Goal: Ask a question

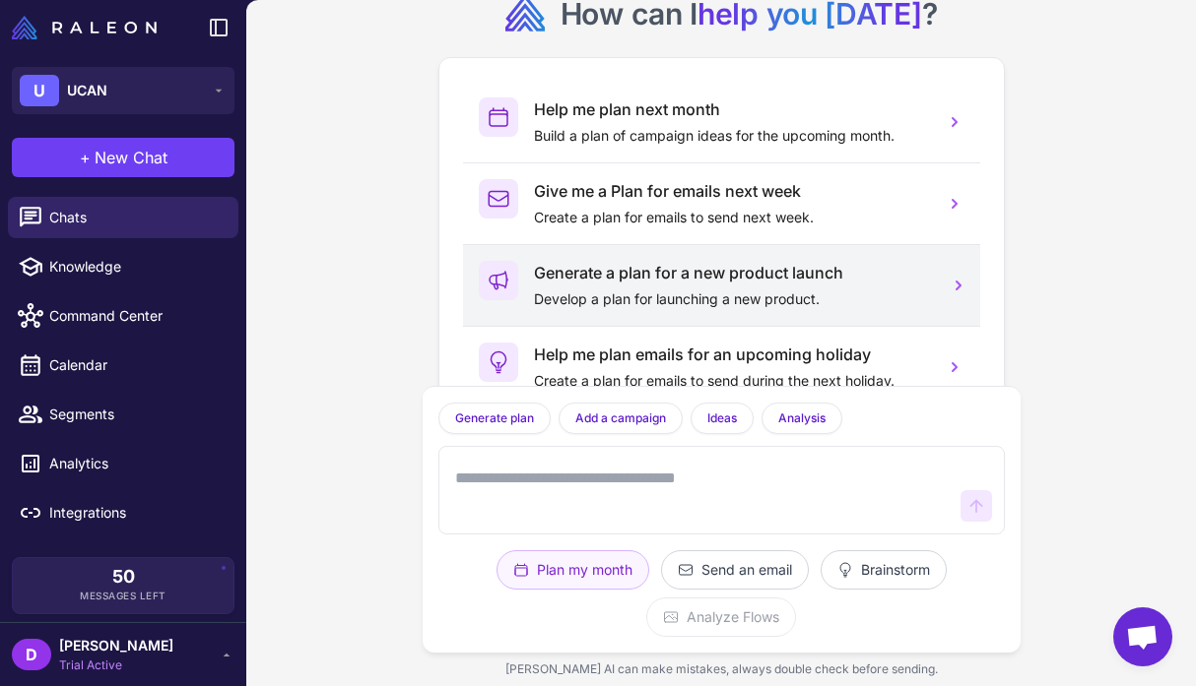
scroll to position [69, 0]
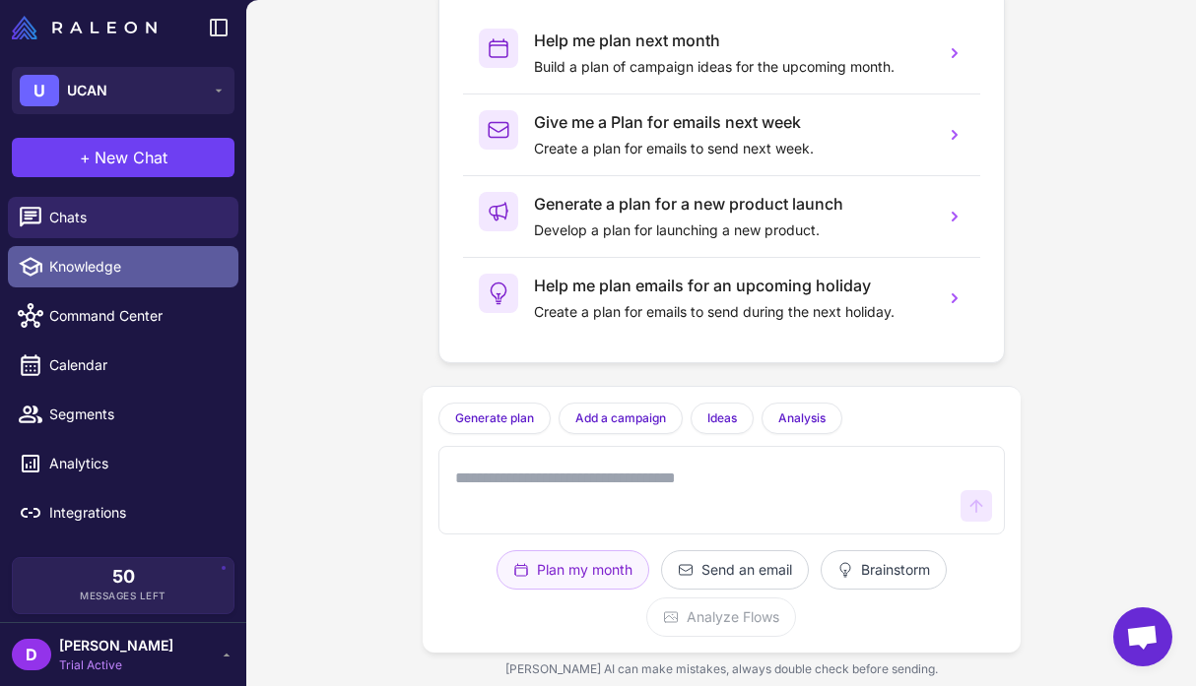
click at [67, 268] on span "Knowledge" at bounding box center [135, 267] width 173 height 22
select select
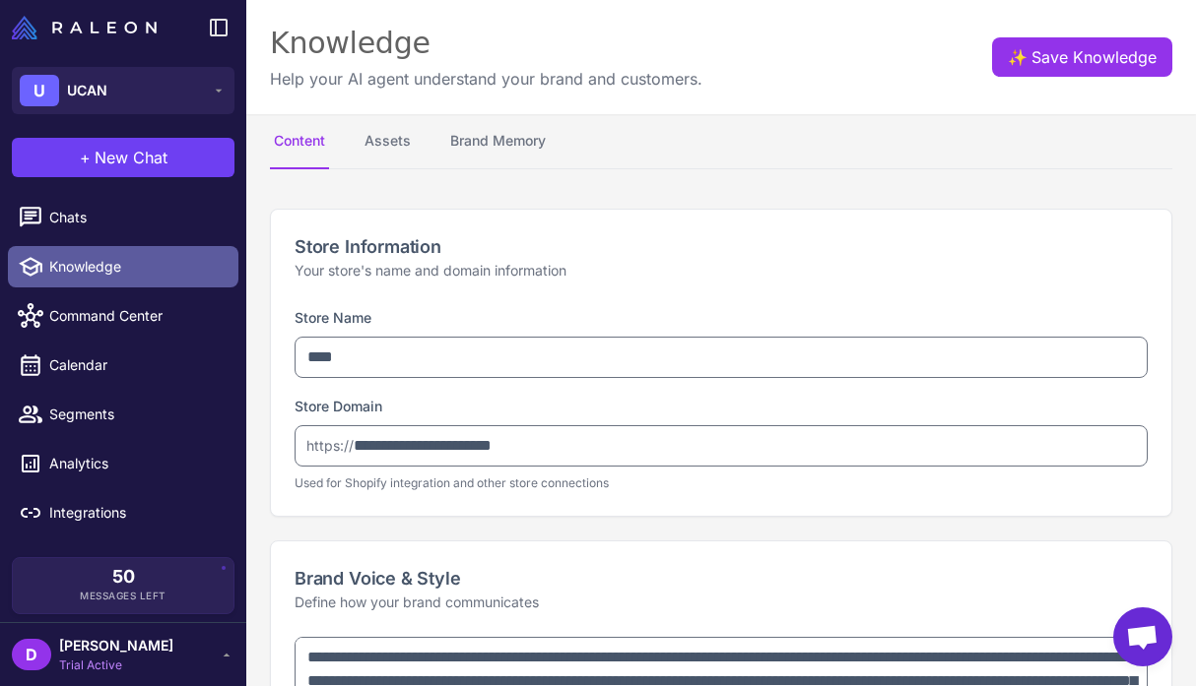
type textarea "**********"
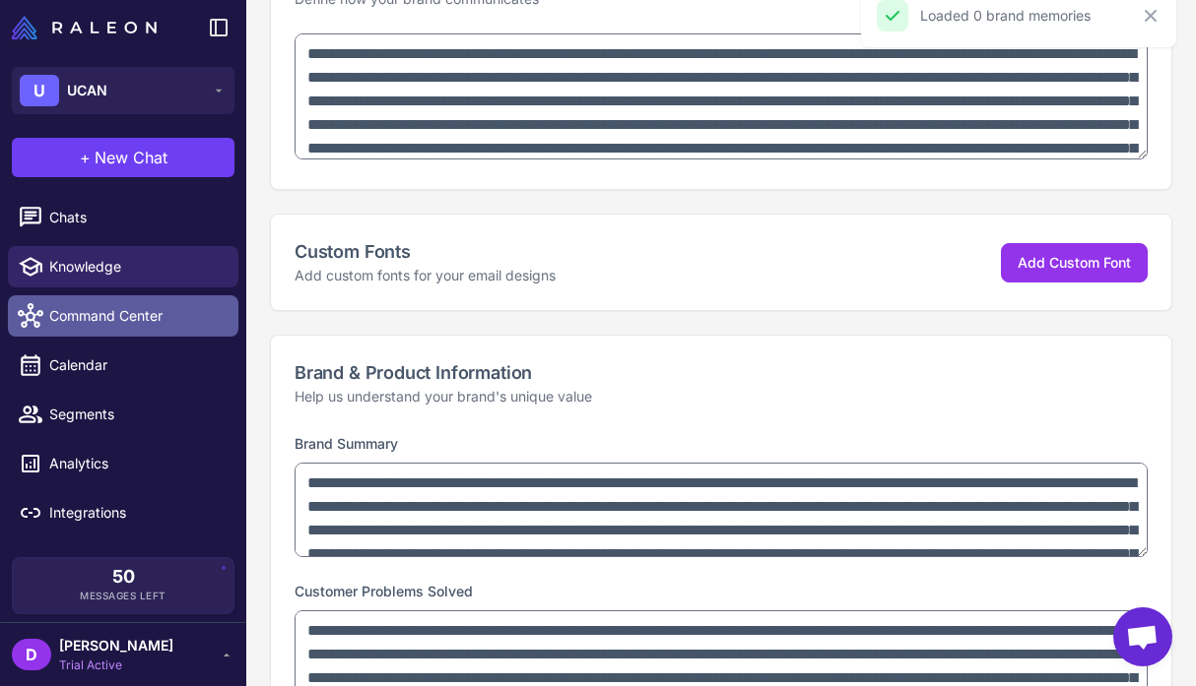
click at [107, 304] on link "Command Center" at bounding box center [123, 315] width 230 height 41
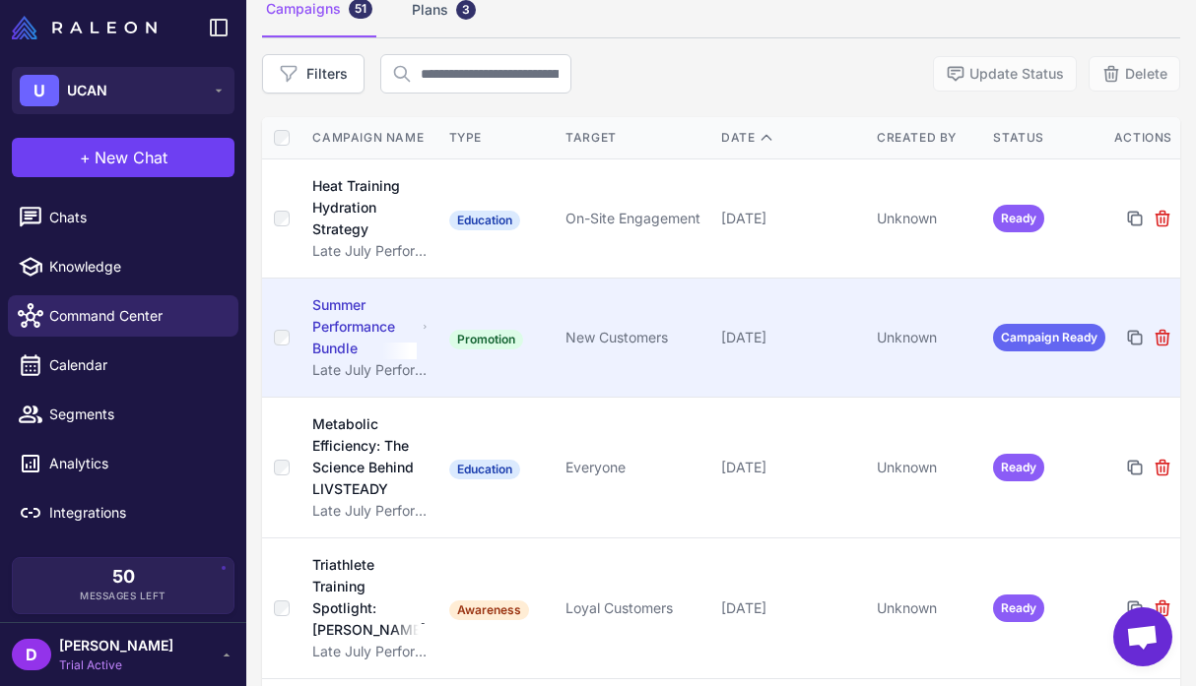
scroll to position [933, 0]
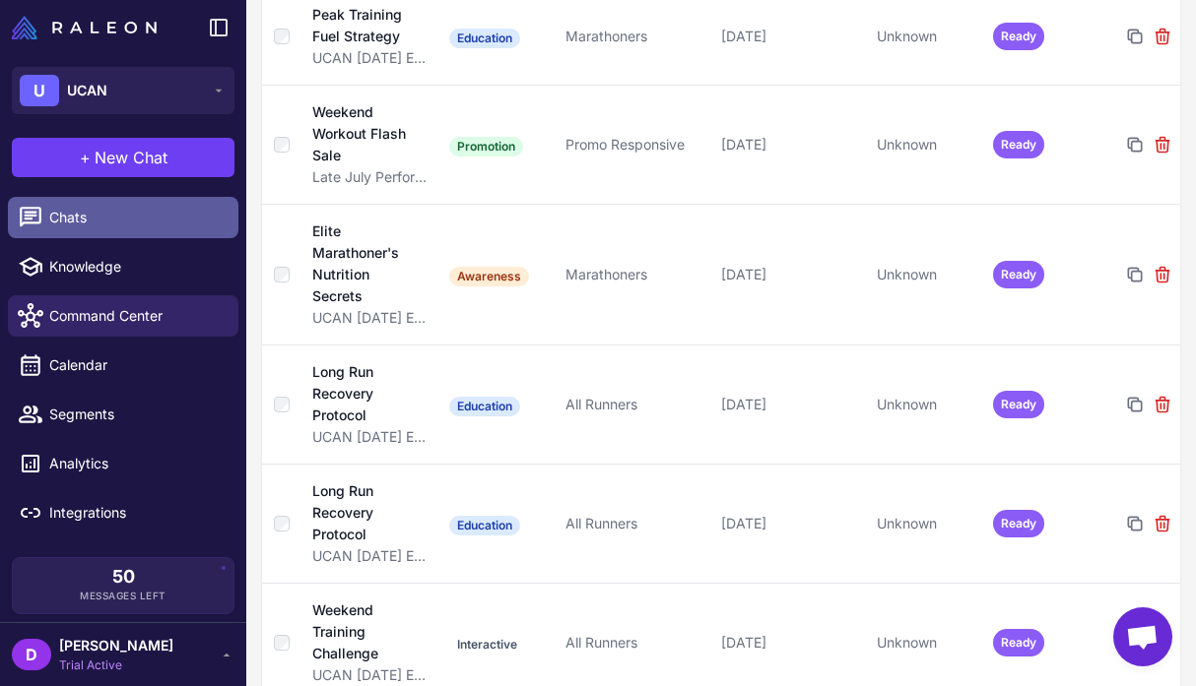
click at [60, 212] on span "Chats" at bounding box center [135, 218] width 173 height 22
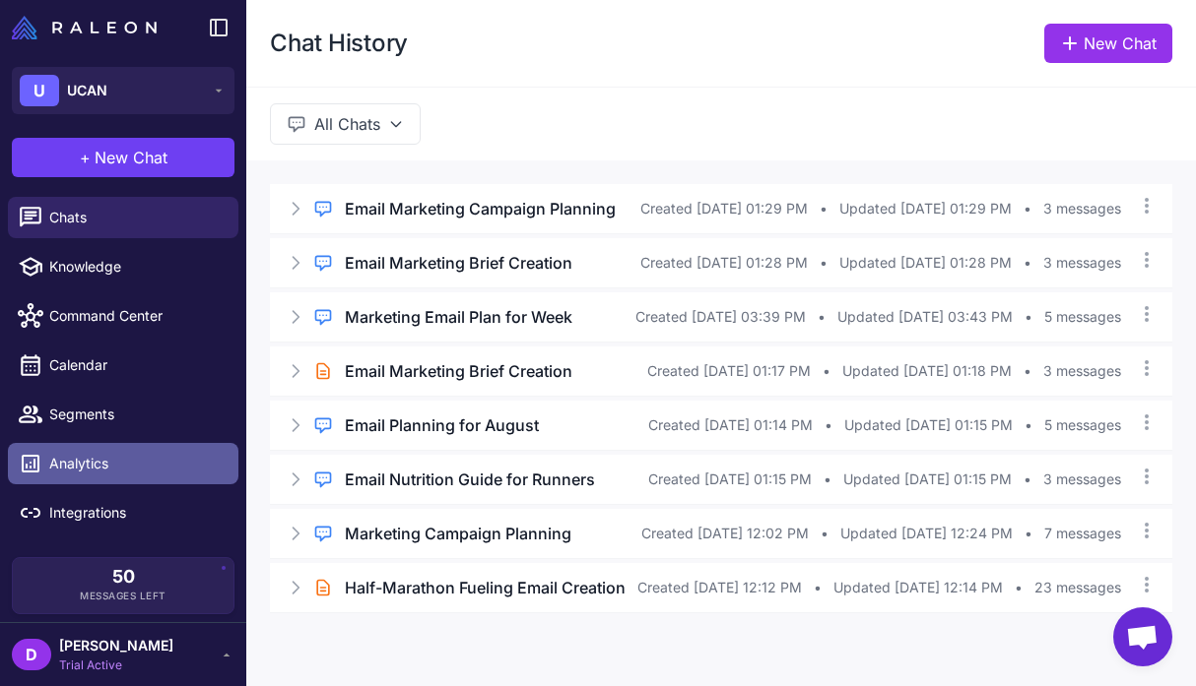
click at [81, 473] on span "Analytics" at bounding box center [135, 464] width 173 height 22
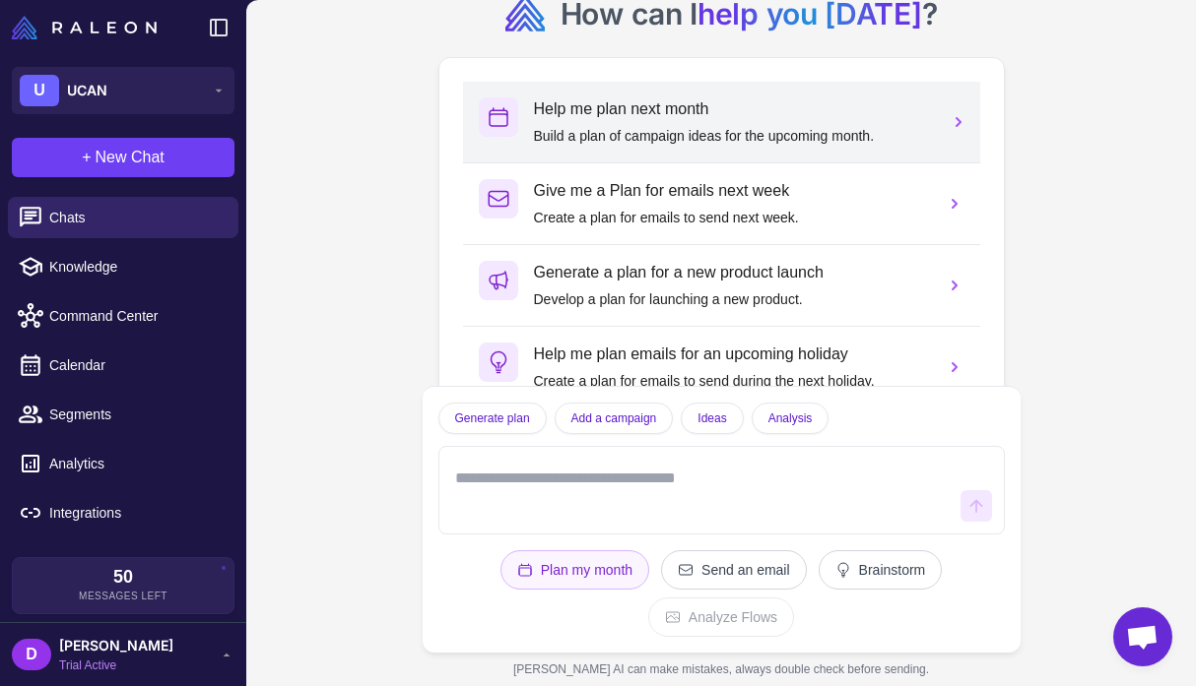
click at [593, 127] on p "Build a plan of campaign ideas for the upcoming month." at bounding box center [731, 136] width 395 height 22
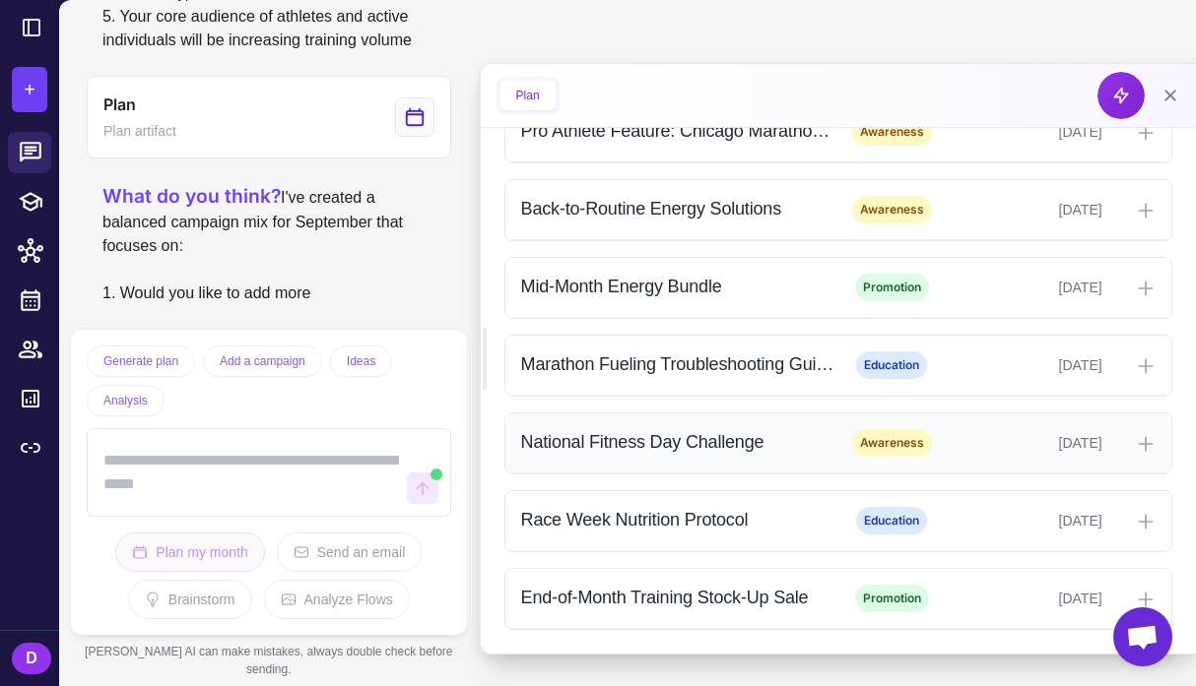
scroll to position [783, 0]
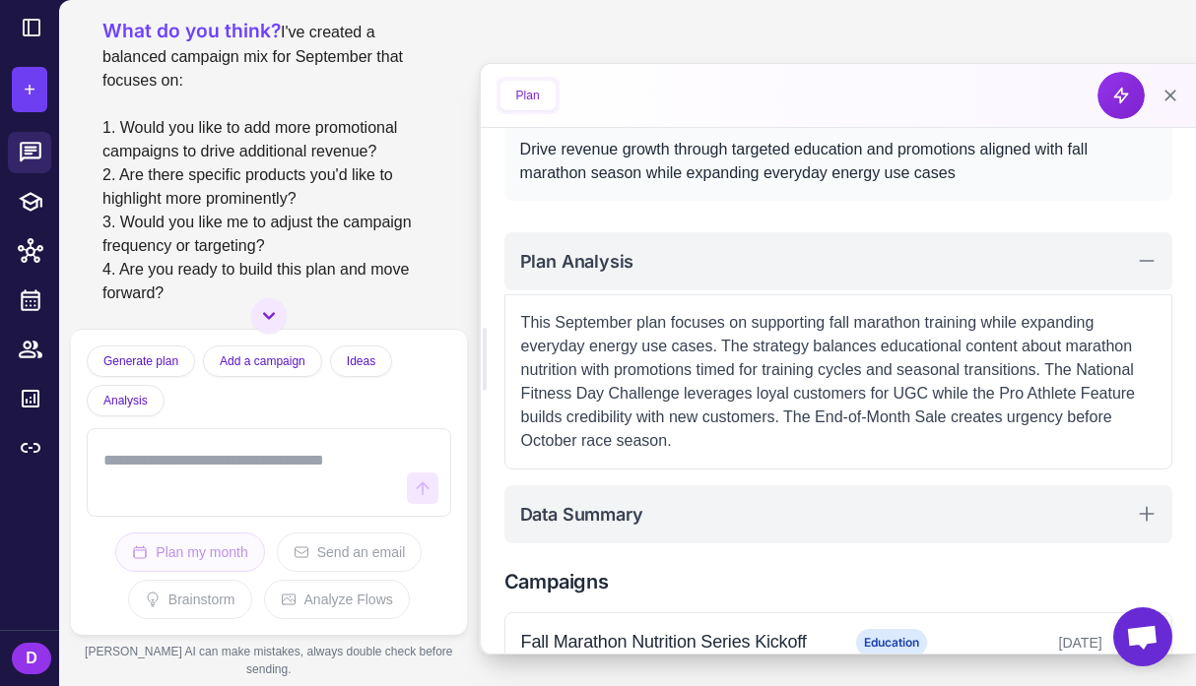
scroll to position [655, 0]
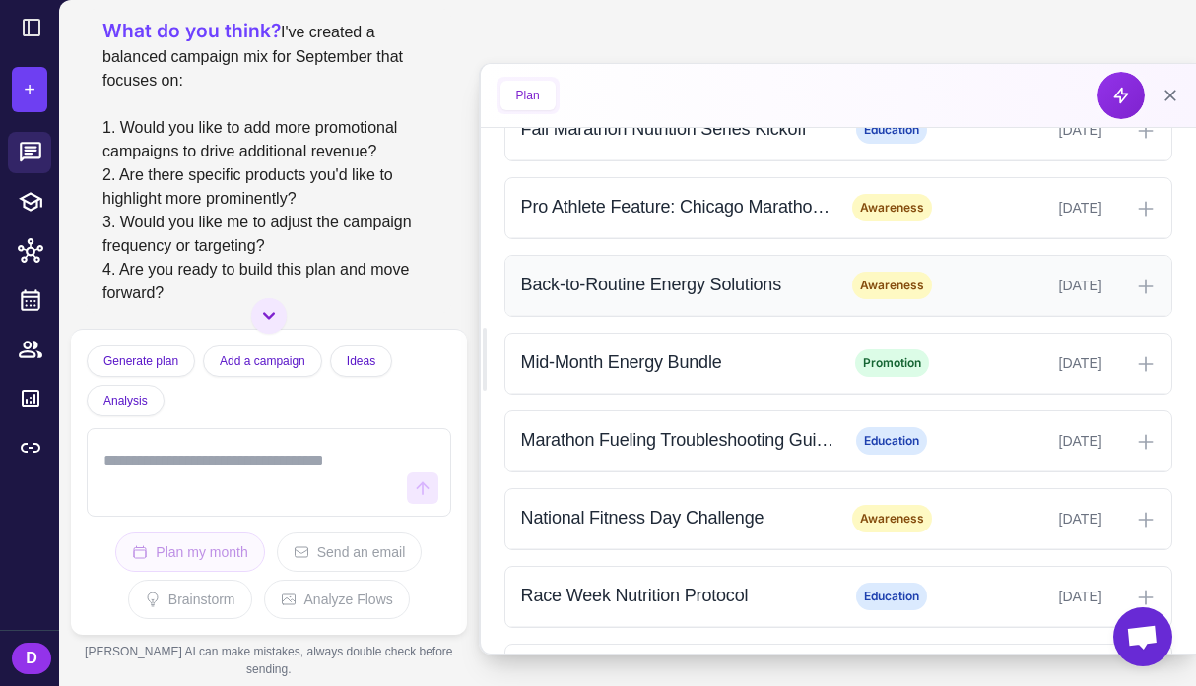
click at [1147, 283] on icon at bounding box center [1145, 287] width 20 height 20
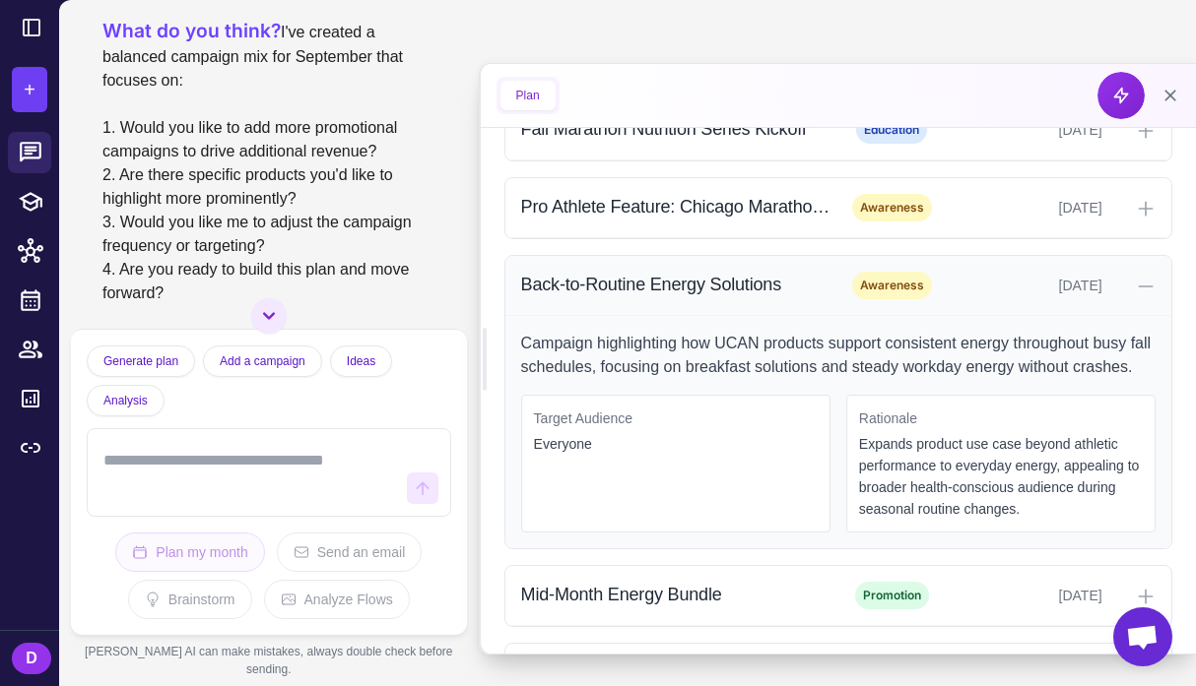
click at [1147, 283] on icon at bounding box center [1145, 287] width 20 height 20
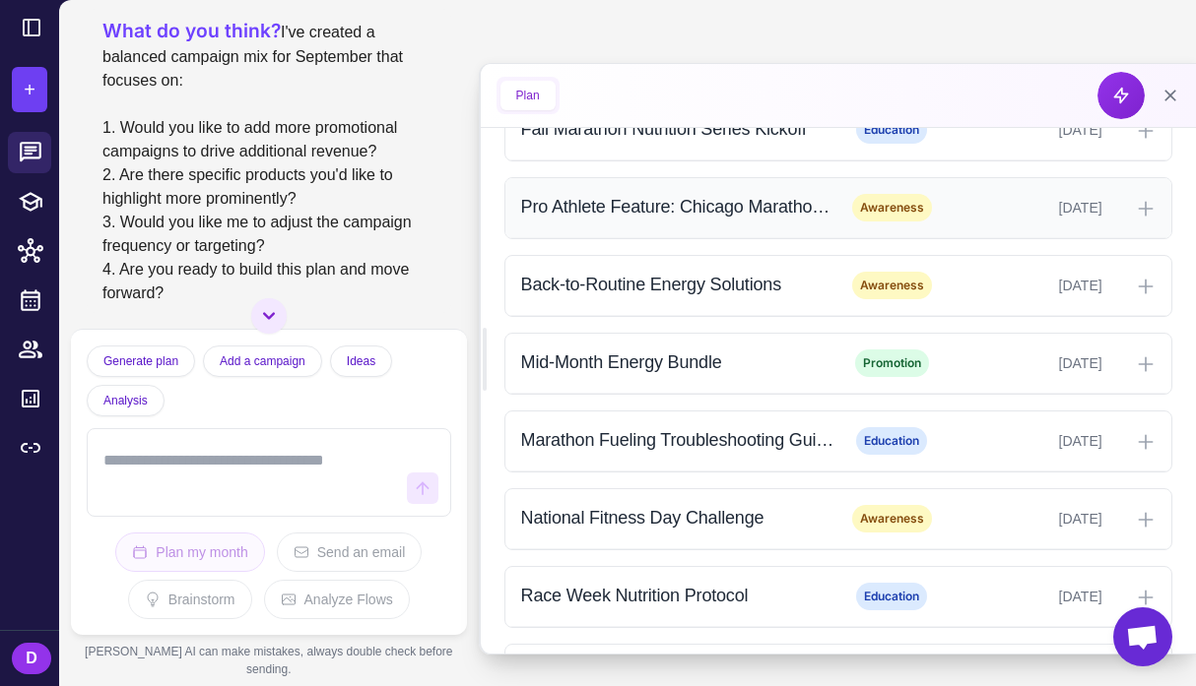
click at [1145, 198] on div at bounding box center [1132, 208] width 45 height 24
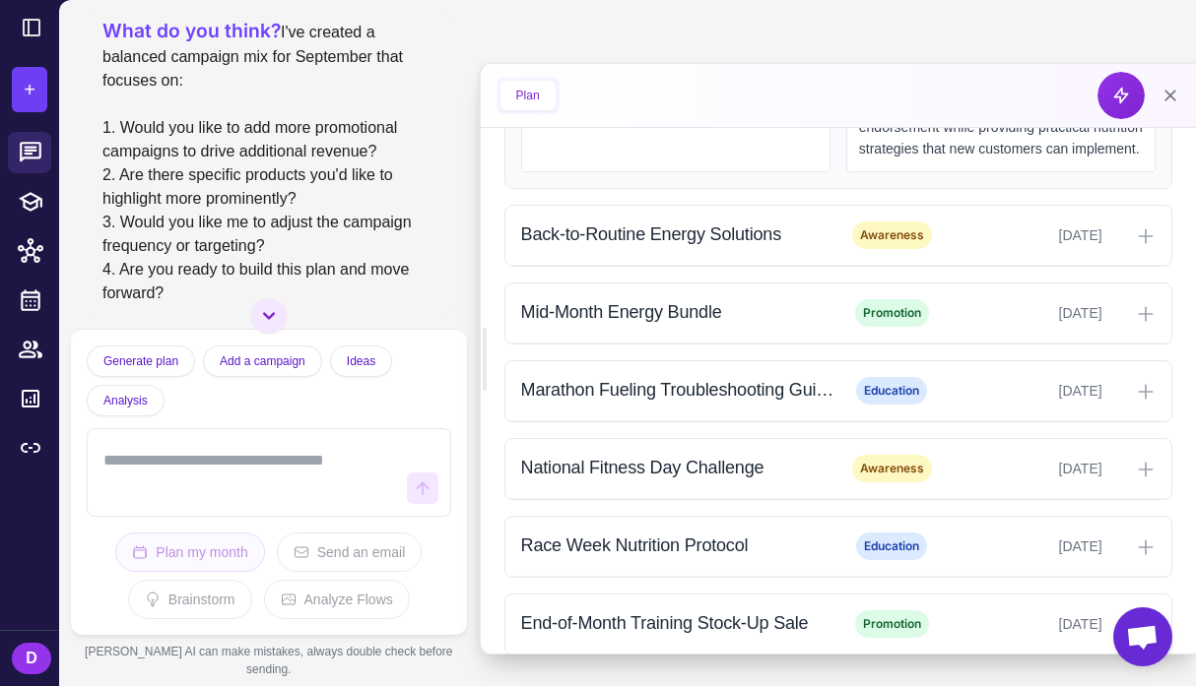
scroll to position [987, 0]
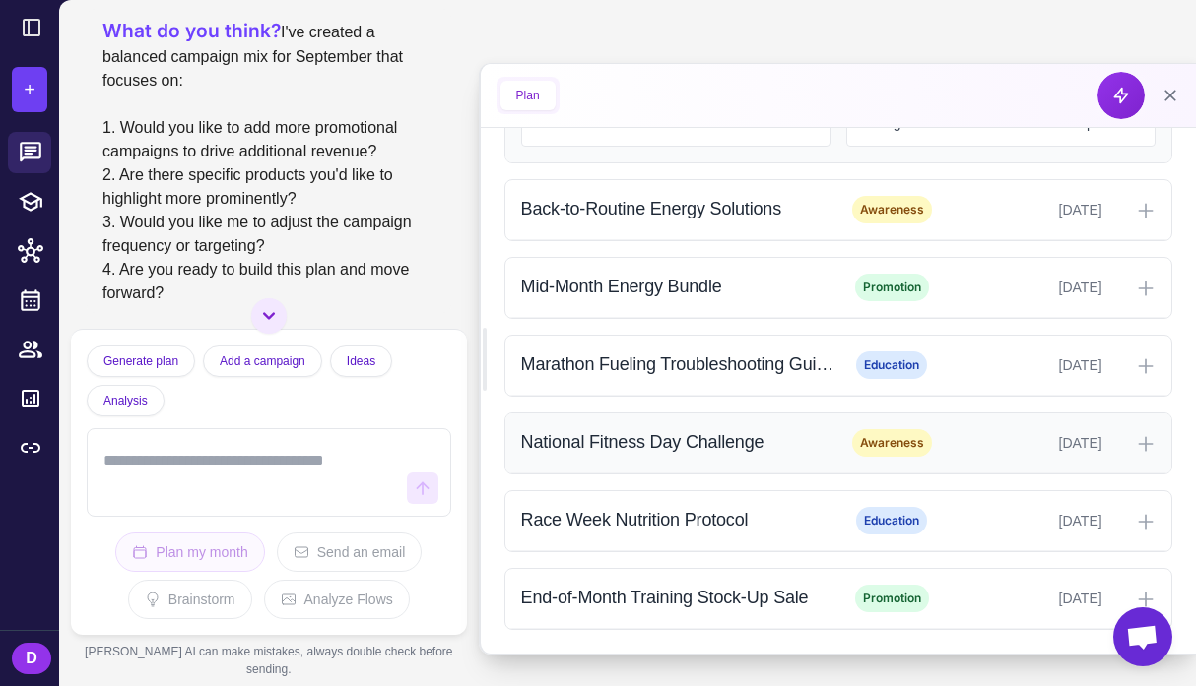
click at [1138, 443] on icon at bounding box center [1144, 443] width 13 height 13
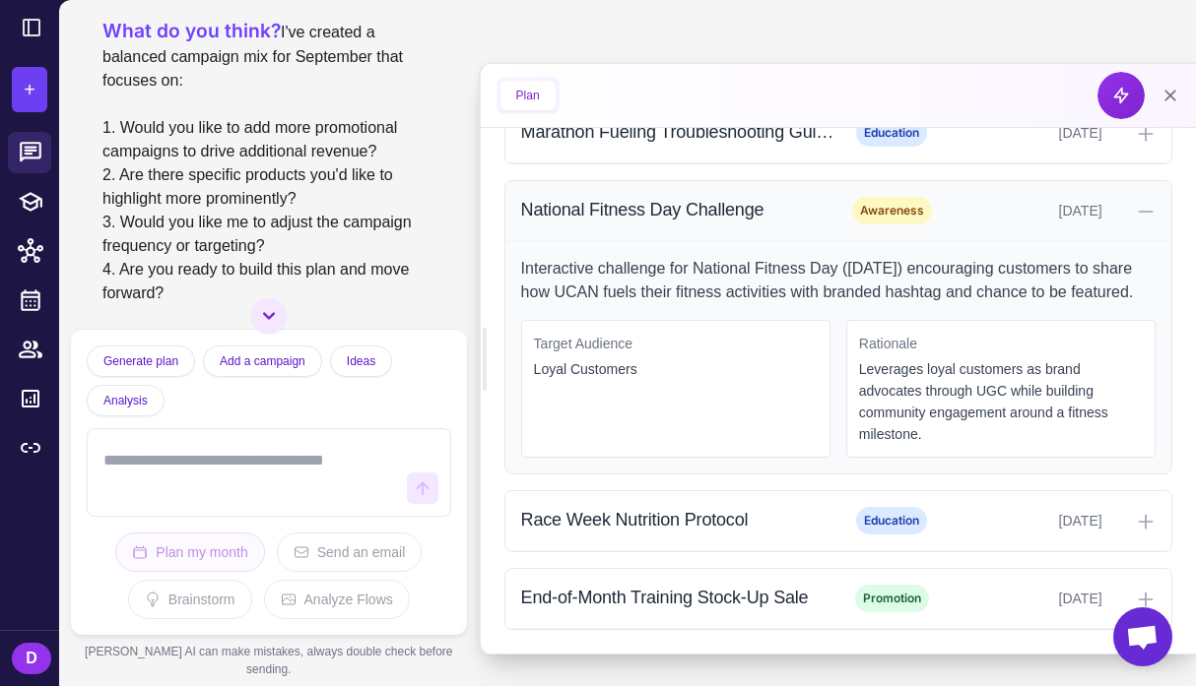
scroll to position [1243, 0]
click at [1141, 515] on icon at bounding box center [1145, 522] width 20 height 20
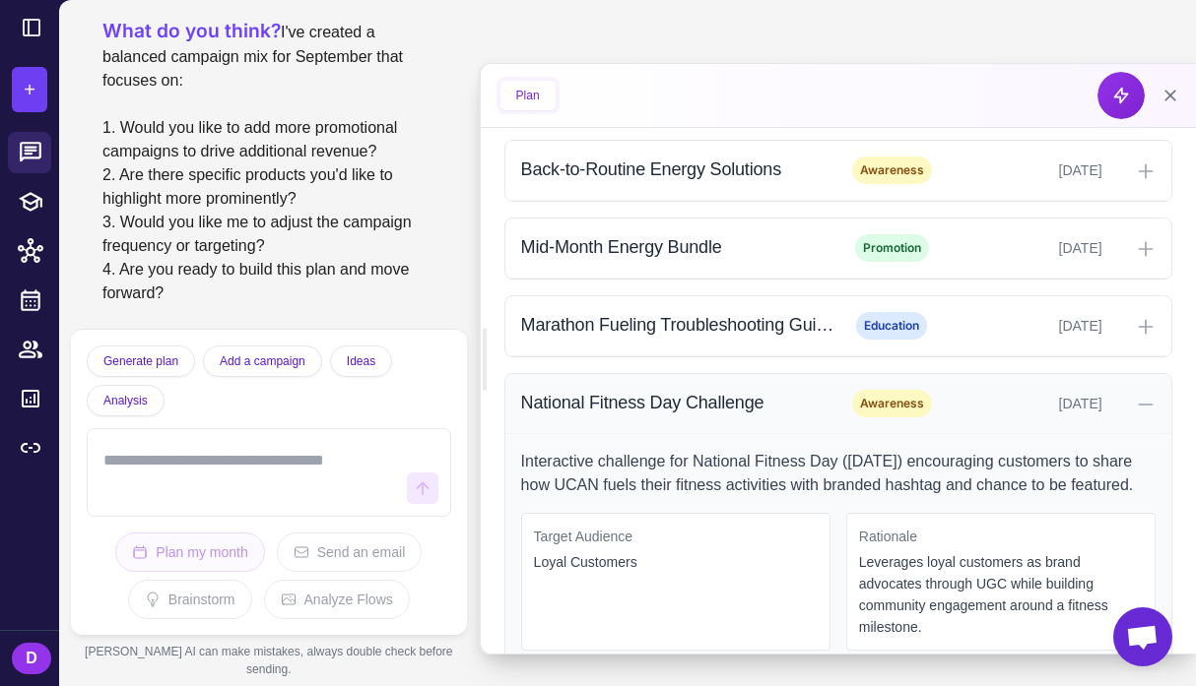
scroll to position [978, 0]
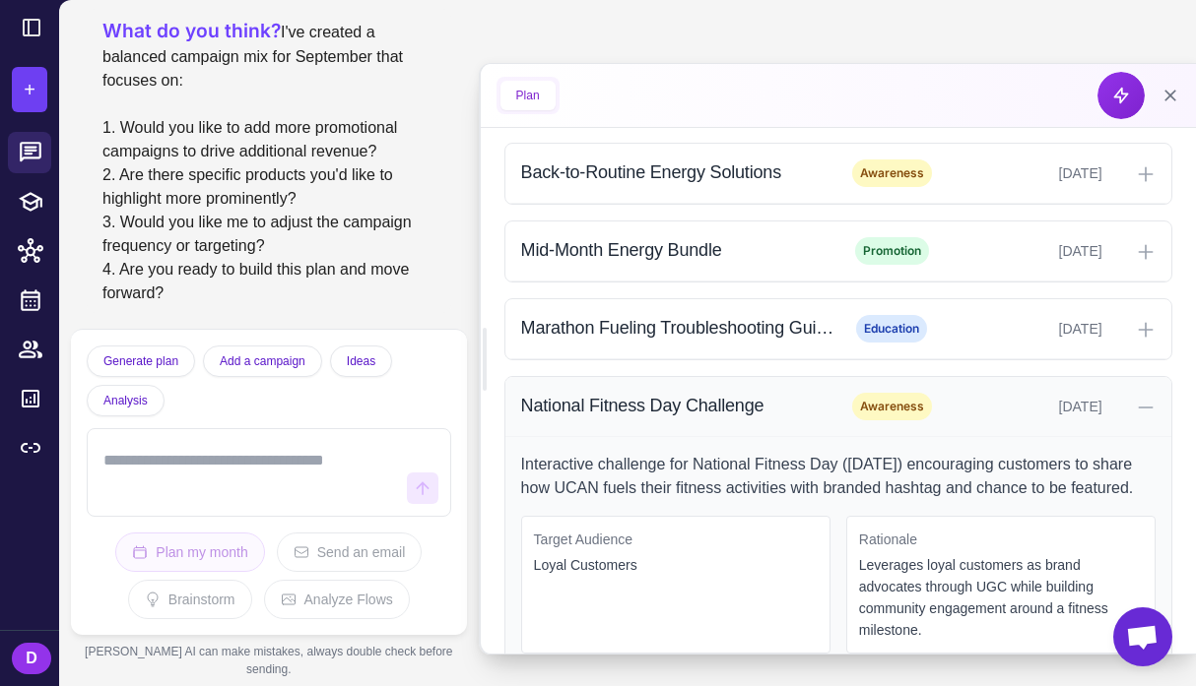
click at [1153, 418] on icon at bounding box center [1145, 408] width 20 height 20
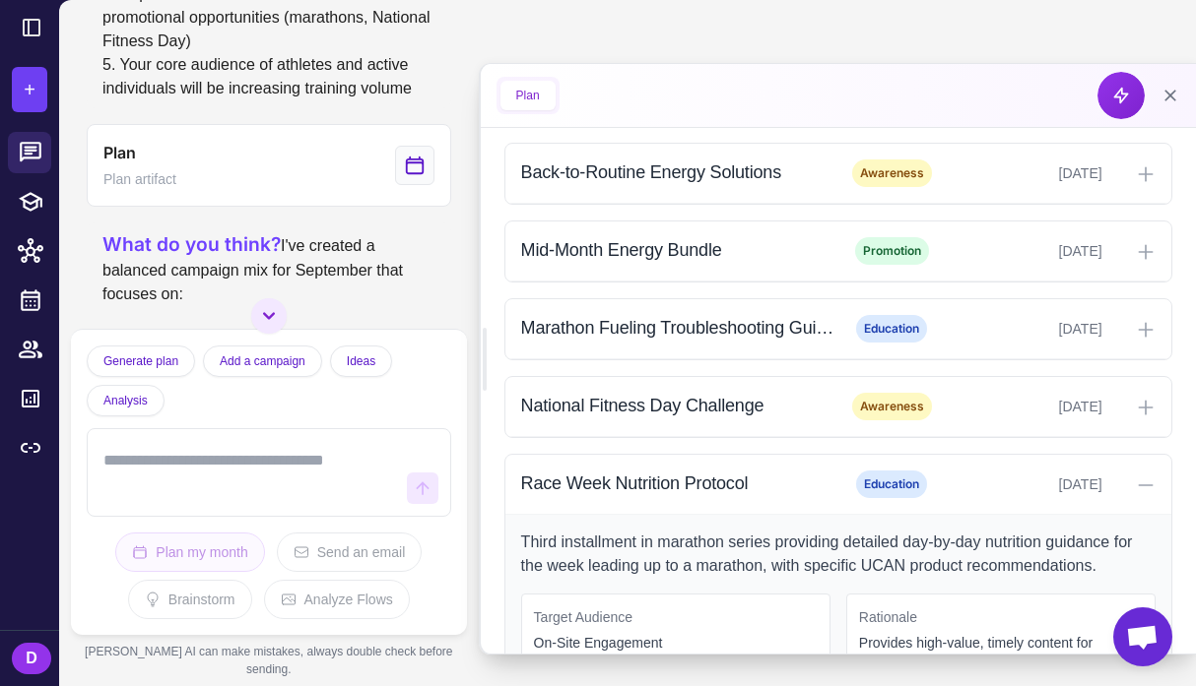
scroll to position [576, 0]
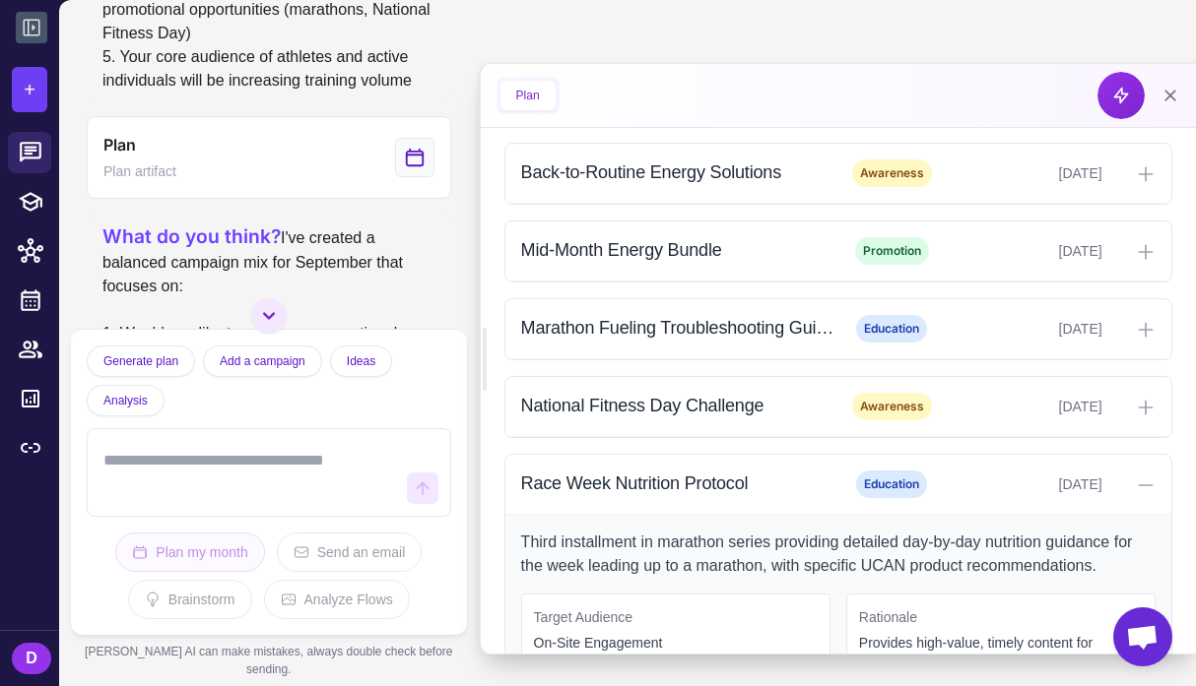
click at [29, 24] on icon at bounding box center [32, 28] width 17 height 17
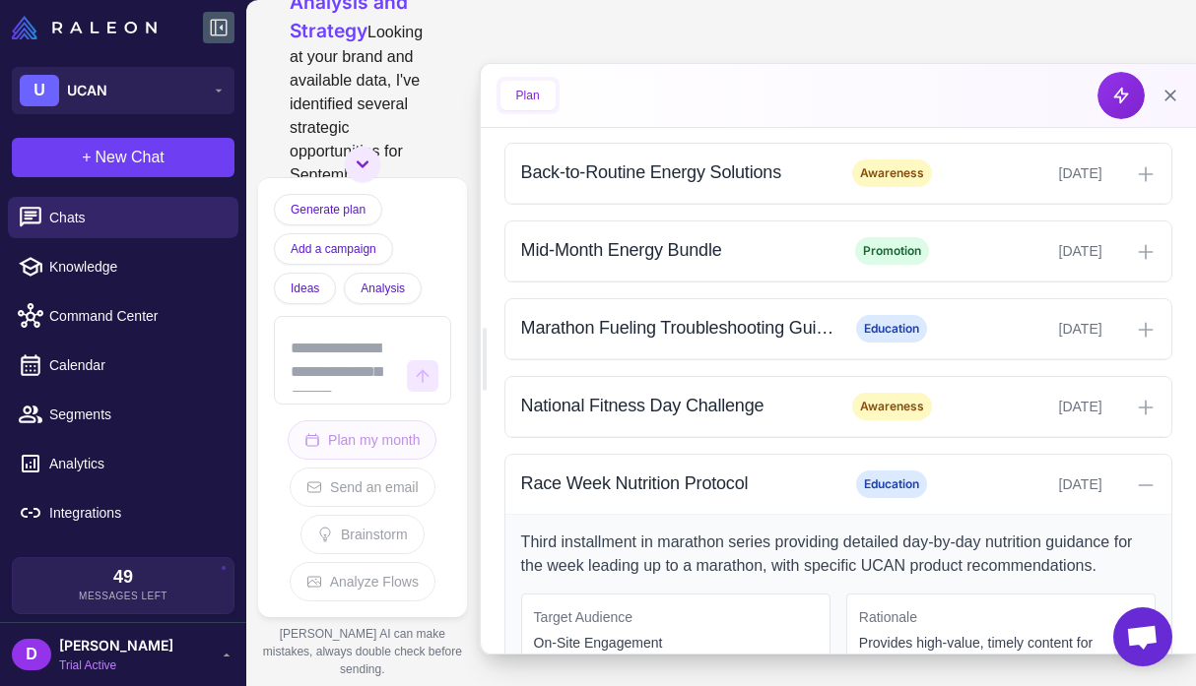
scroll to position [992, 0]
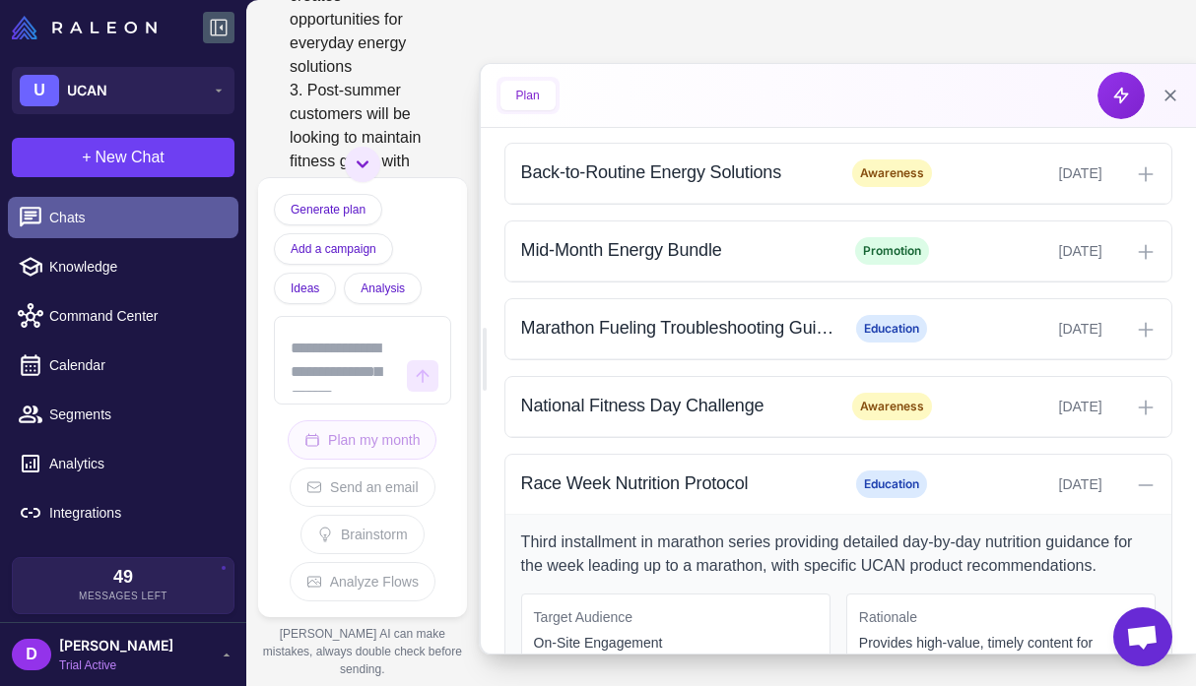
click at [55, 213] on span "Chats" at bounding box center [135, 218] width 173 height 22
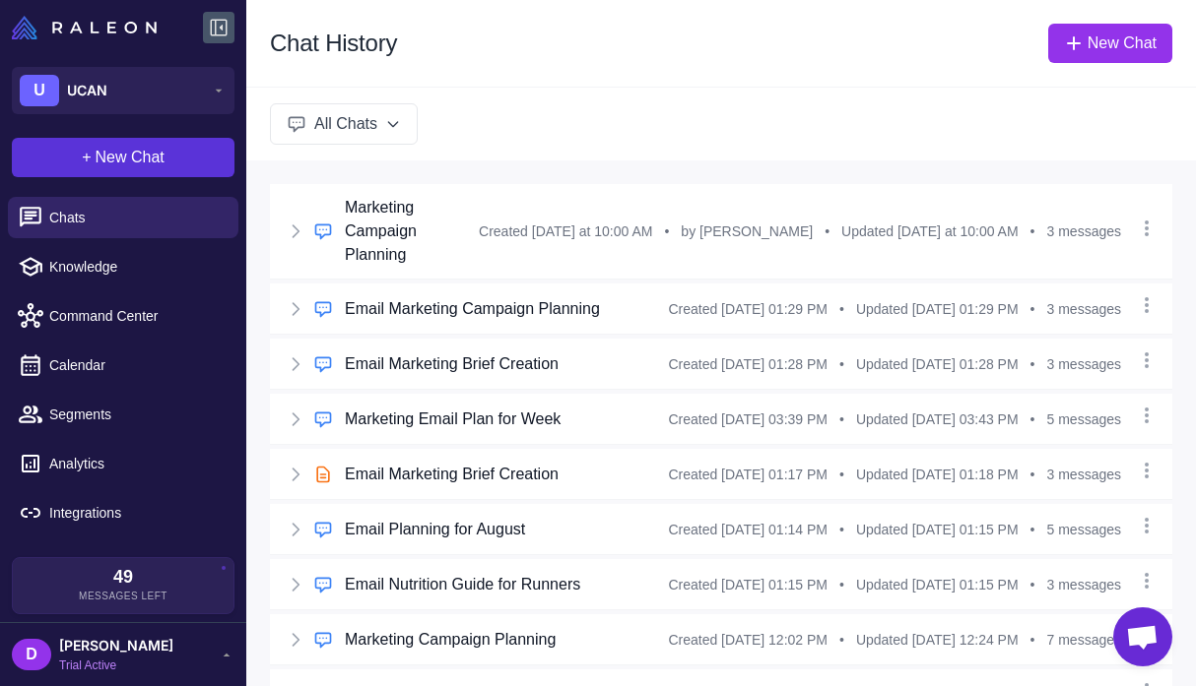
click at [72, 149] on button "+ New Chat" at bounding box center [123, 157] width 223 height 39
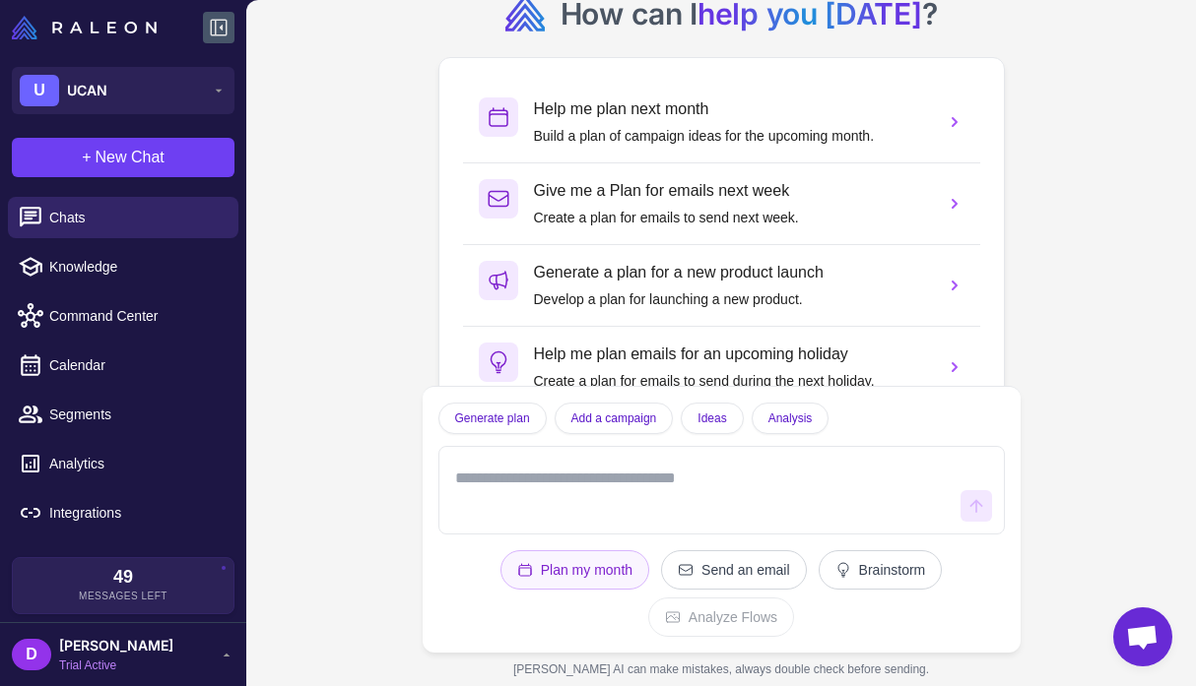
click at [548, 488] on textarea at bounding box center [701, 490] width 501 height 63
type textarea "*"
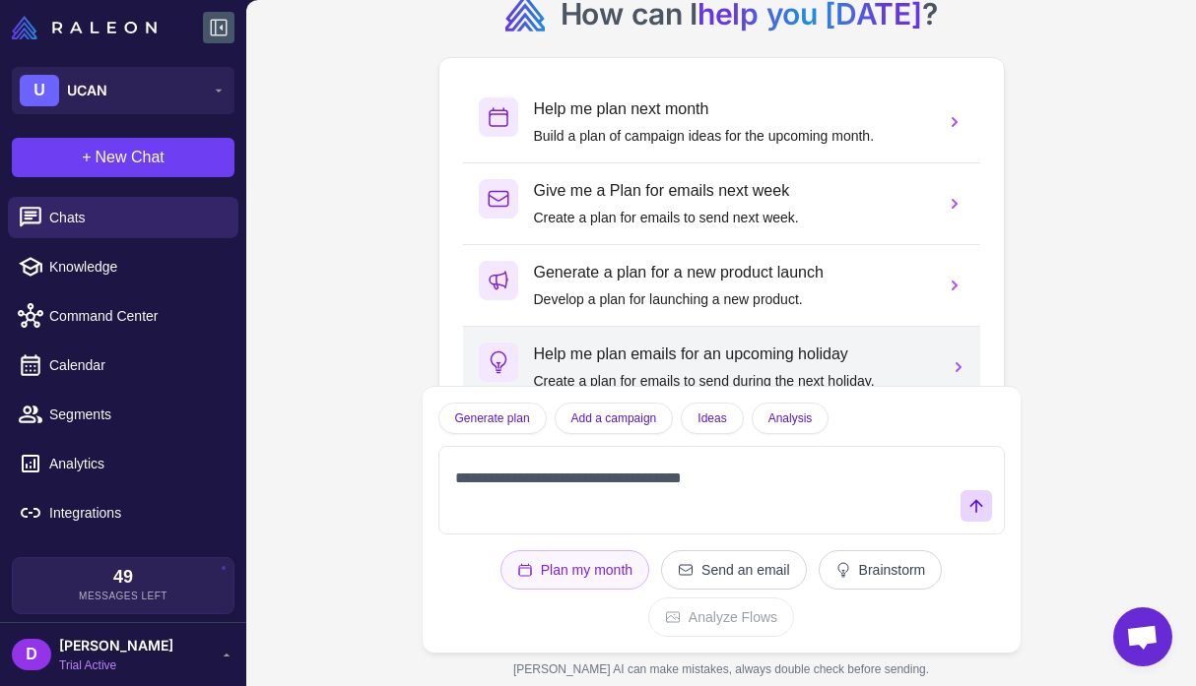
paste textarea "**********"
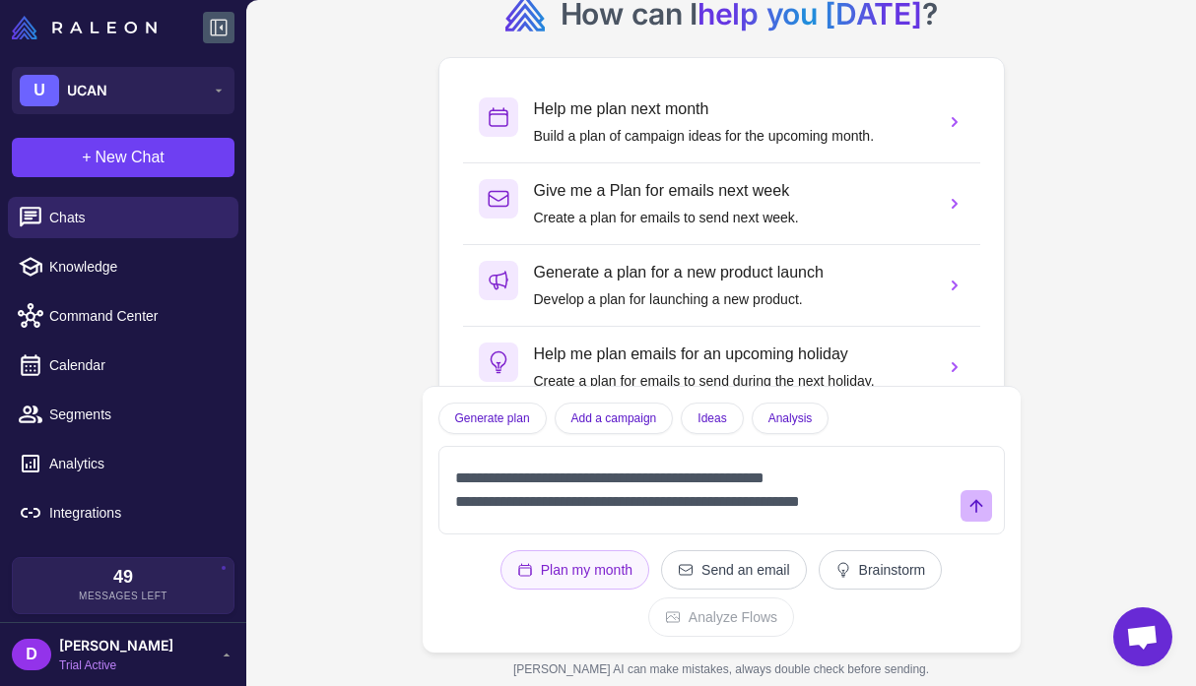
type textarea "**********"
click at [963, 510] on button at bounding box center [976, 506] width 32 height 32
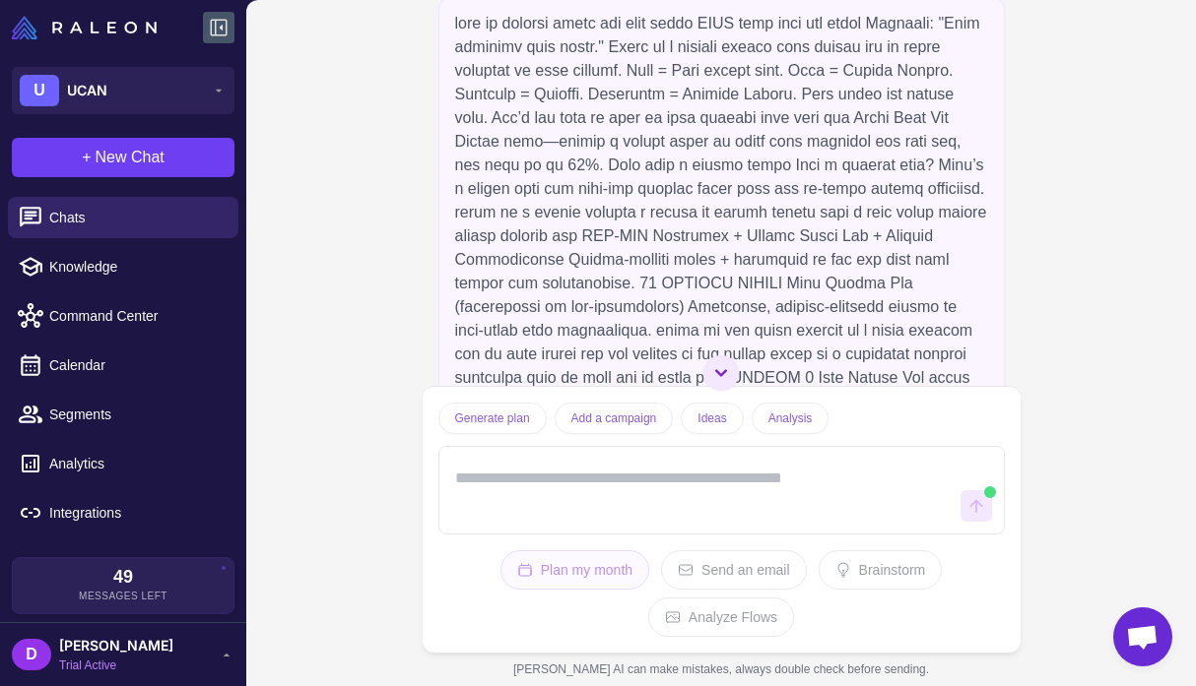
scroll to position [284, 0]
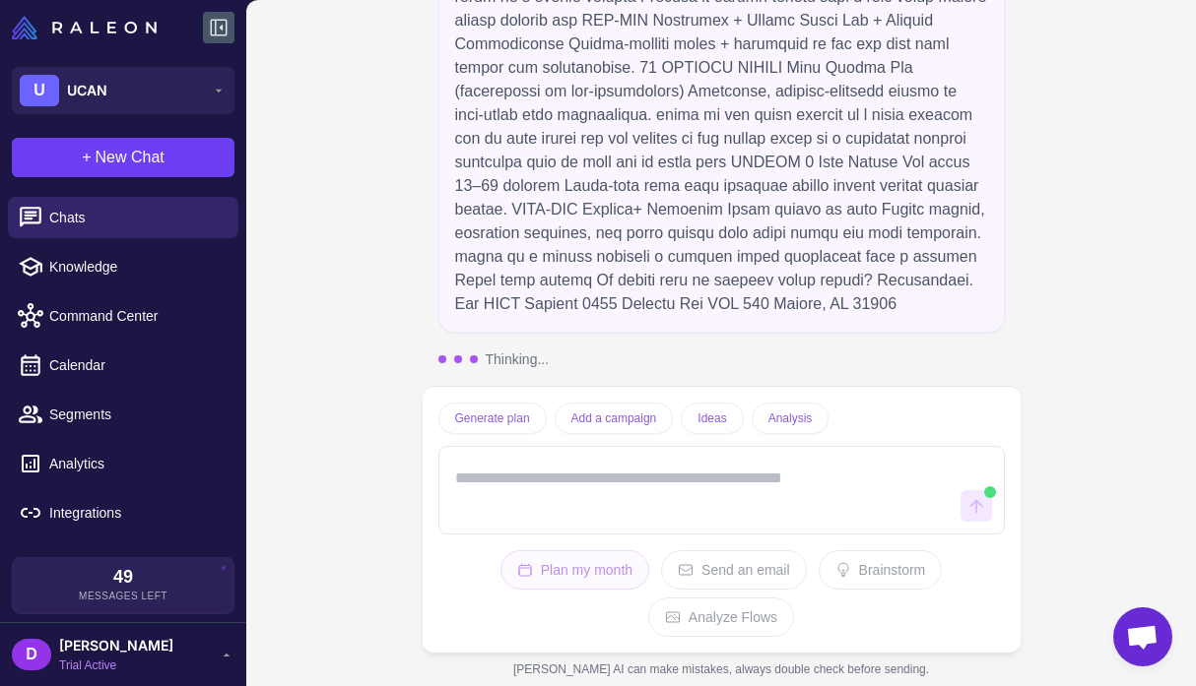
click at [661, 501] on textarea at bounding box center [701, 490] width 501 height 63
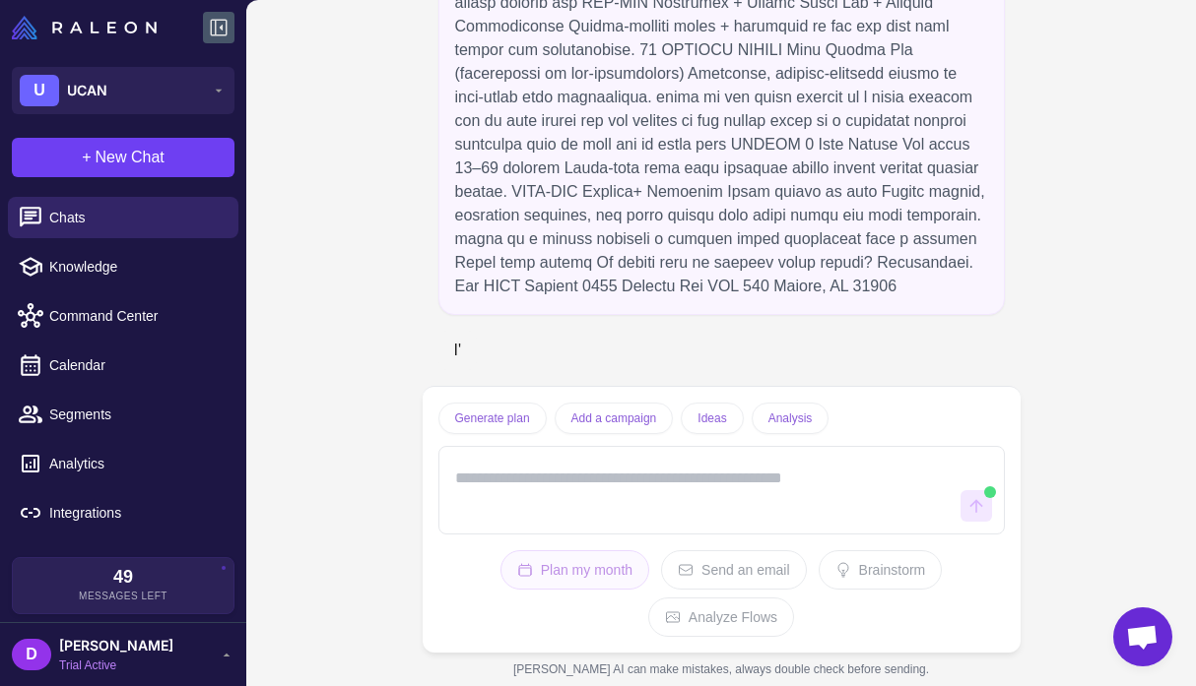
scroll to position [301, 0]
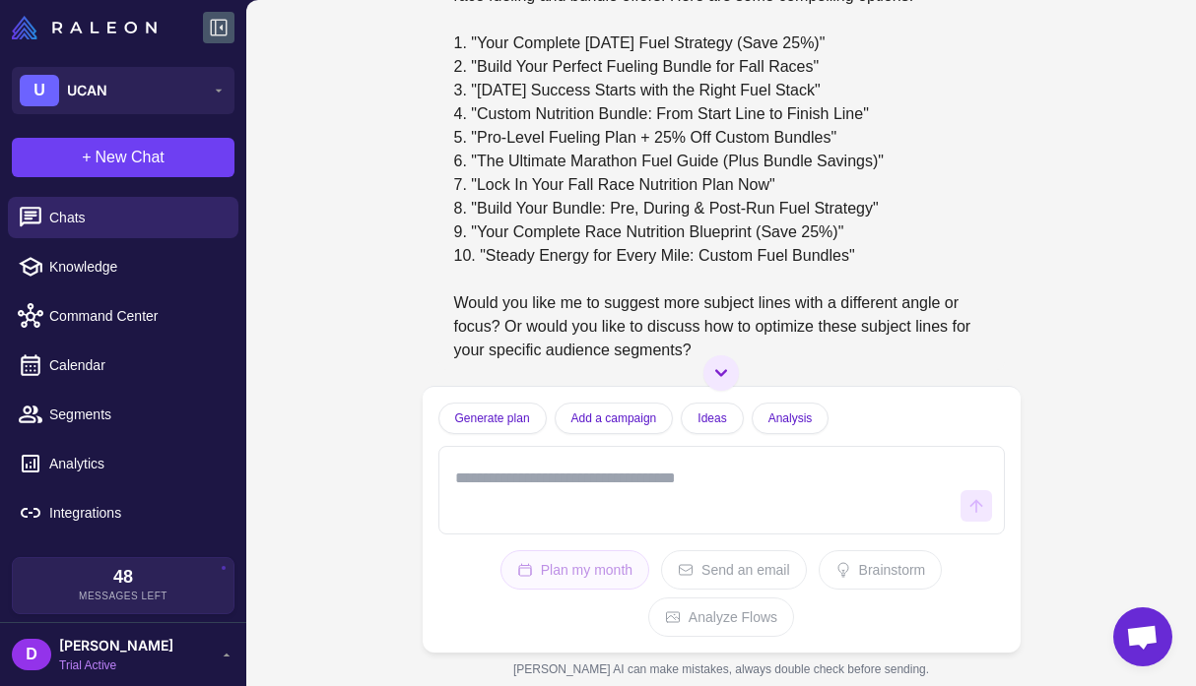
scroll to position [651, 0]
